Goal: Find specific page/section: Find specific page/section

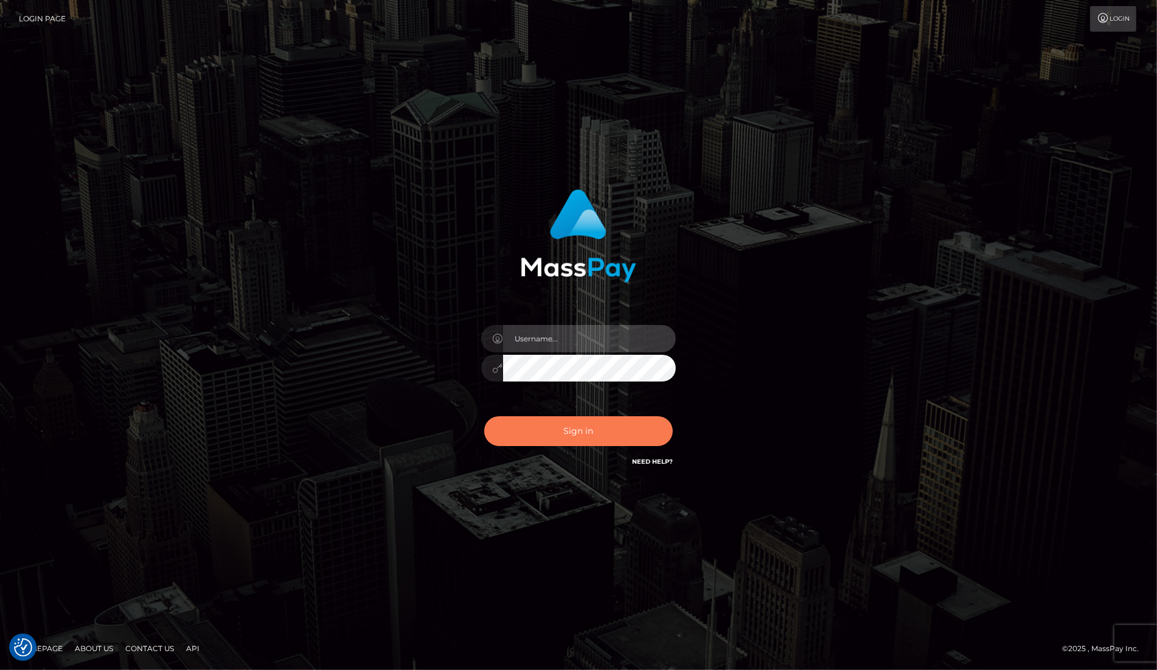
type input "dany baker boulanger"
click at [603, 429] on button "Sign in" at bounding box center [578, 431] width 189 height 30
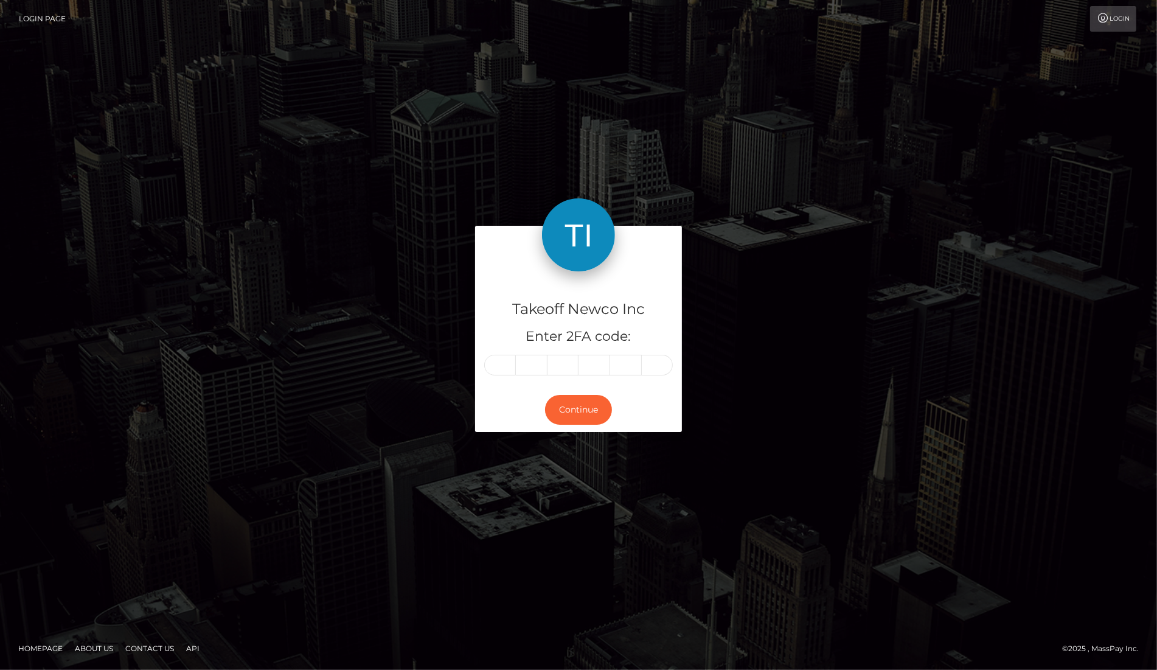
click at [505, 362] on input "text" at bounding box center [500, 365] width 32 height 21
type input "4"
type input "2"
type input "5"
type input "4"
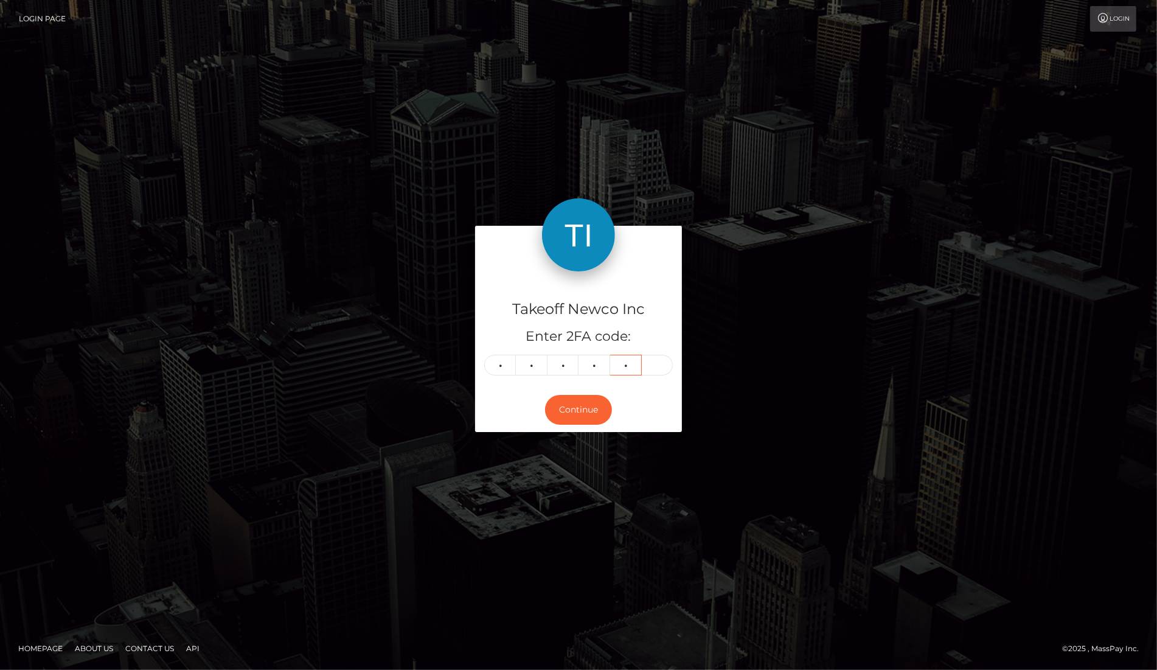
type input "3"
type input "8"
click at [567, 409] on button "Continue" at bounding box center [578, 410] width 67 height 30
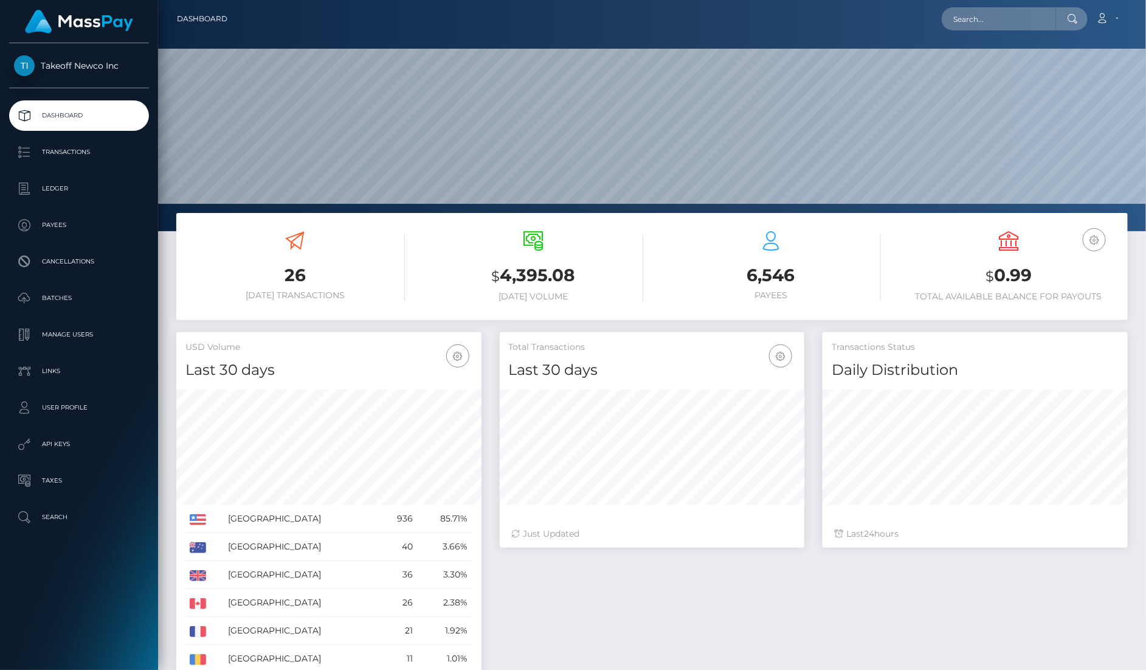
scroll to position [214, 305]
click at [1040, 15] on input "text" at bounding box center [999, 18] width 114 height 23
paste input "YPf41tIoVLam74QmarSAaxirWG42"
type input "YPf41tIoVLam74QmarSAaxirWG42"
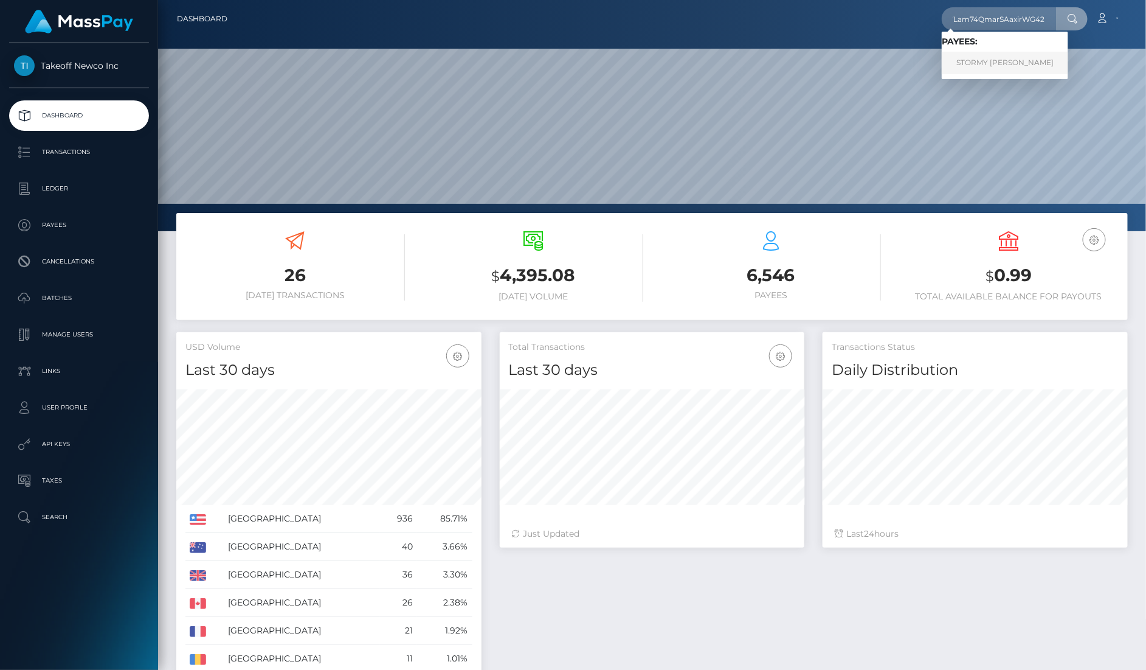
click at [1034, 55] on link "STORMY DAWN REEVES" at bounding box center [1005, 63] width 126 height 22
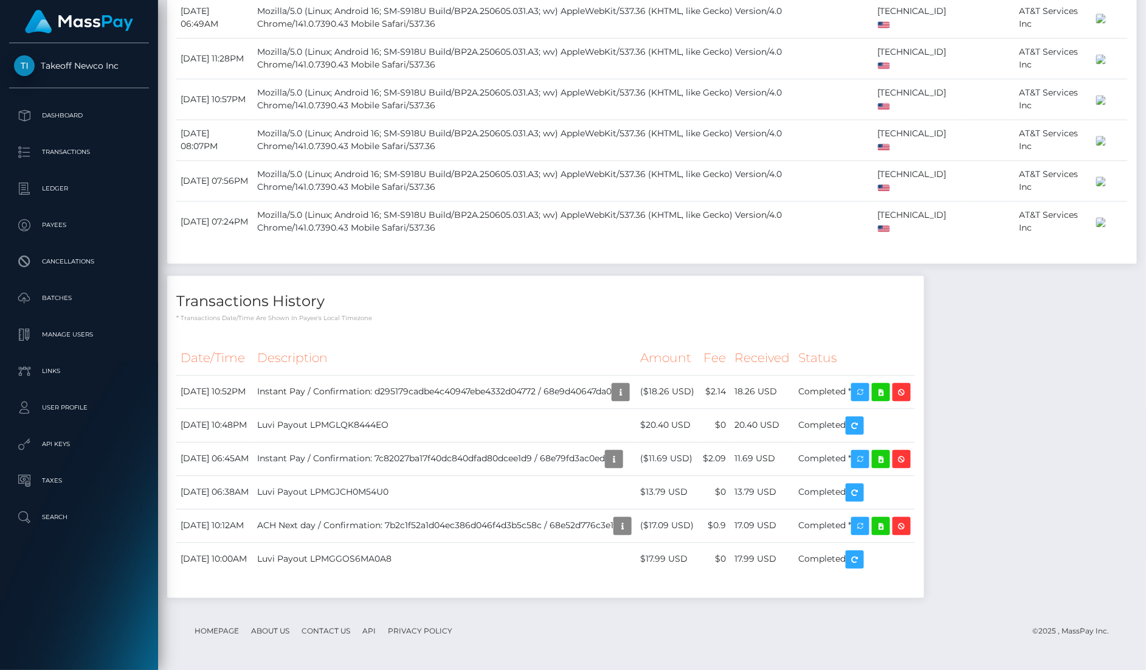
scroll to position [2198, 0]
